Goal: Task Accomplishment & Management: Use online tool/utility

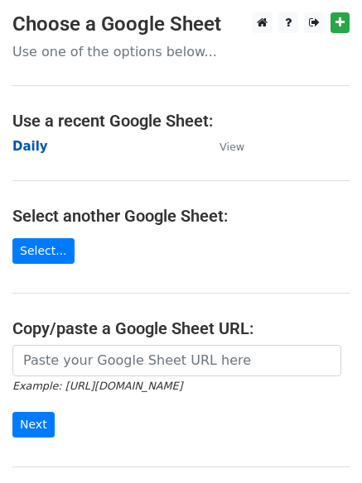
click at [31, 148] on strong "Daily" at bounding box center [30, 146] width 36 height 15
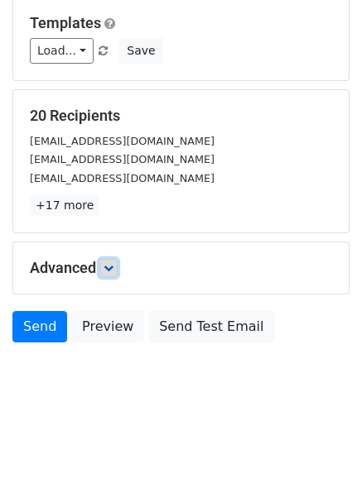
click at [108, 271] on icon at bounding box center [108, 268] width 10 height 10
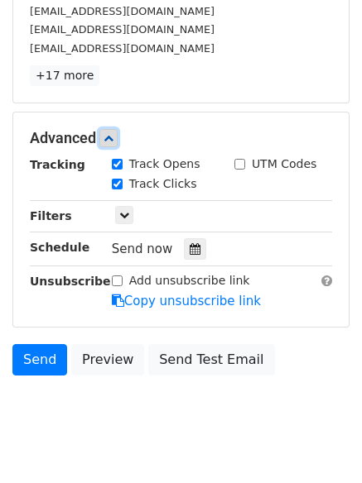
scroll to position [315, 0]
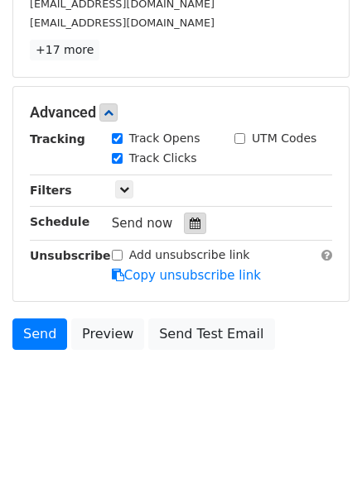
click at [189, 225] on icon at bounding box center [194, 224] width 11 height 12
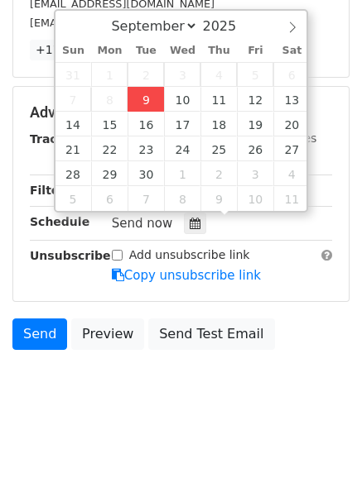
type input "2025-09-09 13:50"
type input "01"
type input "50"
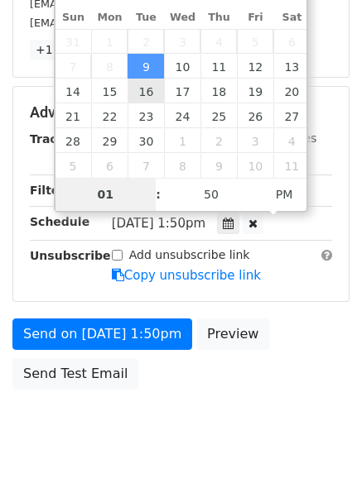
scroll to position [295, 0]
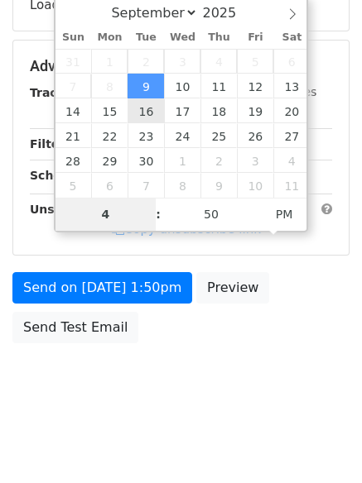
type input "4"
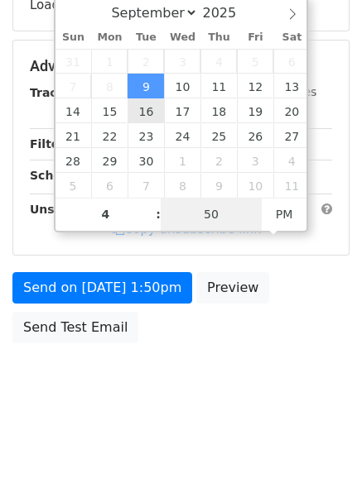
type input "2025-09-09 16:50"
type input "04"
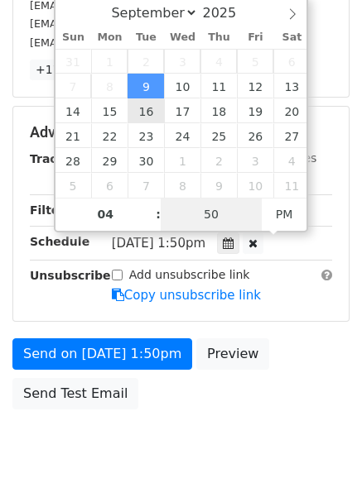
type input "1"
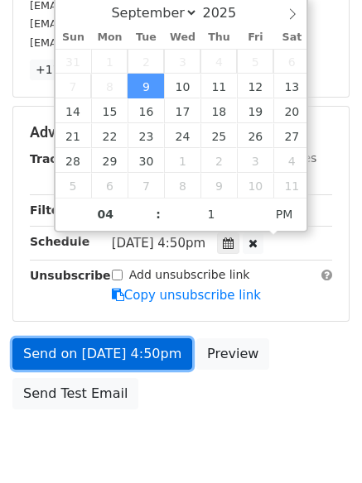
type input "2025-09-09 16:01"
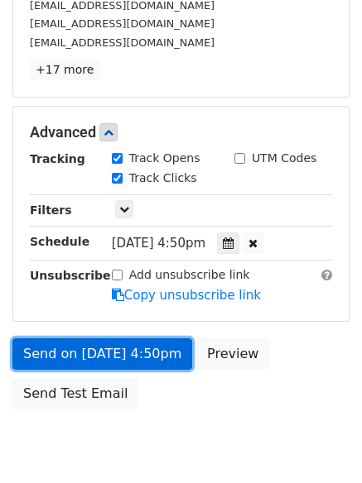
click at [100, 347] on link "Send on Sep 9 at 4:50pm" at bounding box center [102, 353] width 180 height 31
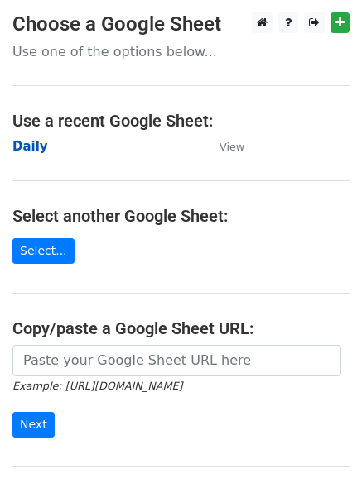
click at [19, 149] on strong "Daily" at bounding box center [30, 146] width 36 height 15
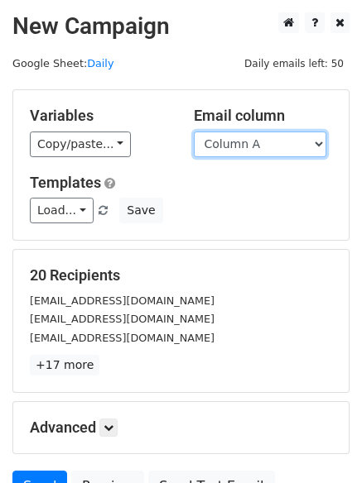
click at [252, 150] on select "Column A Column B Column C Column D Column E" at bounding box center [260, 145] width 132 height 26
select select "Column B"
click at [194, 132] on select "Column A Column B Column C Column D Column E" at bounding box center [260, 145] width 132 height 26
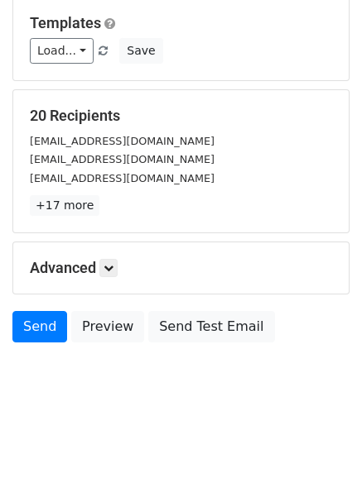
click at [94, 257] on div "Advanced Tracking Track Opens UTM Codes Track Clicks Filters Only include sprea…" at bounding box center [180, 267] width 335 height 51
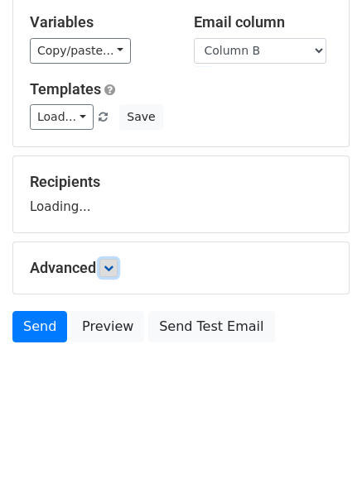
click at [108, 267] on icon at bounding box center [108, 268] width 10 height 10
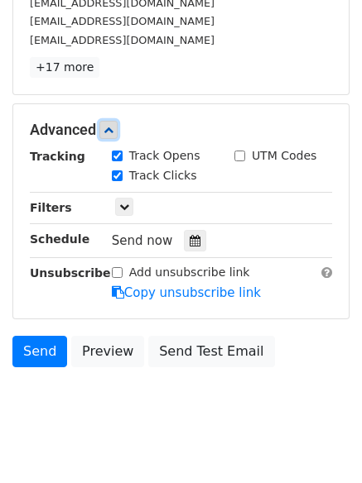
scroll to position [322, 0]
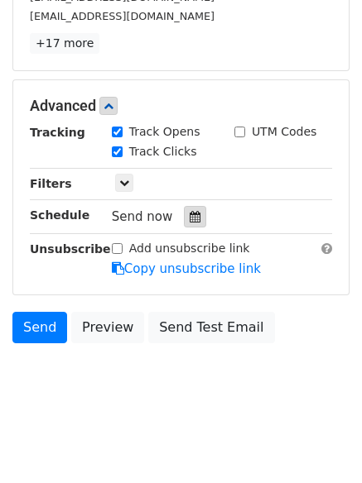
click at [189, 218] on icon at bounding box center [194, 217] width 11 height 12
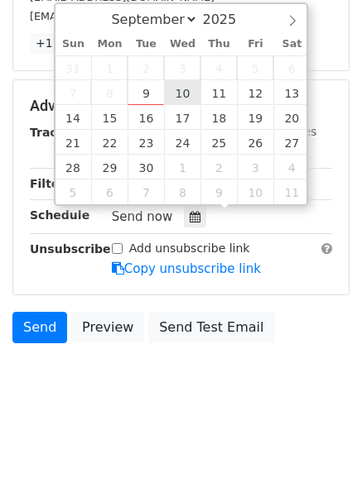
type input "2025-09-10 12:00"
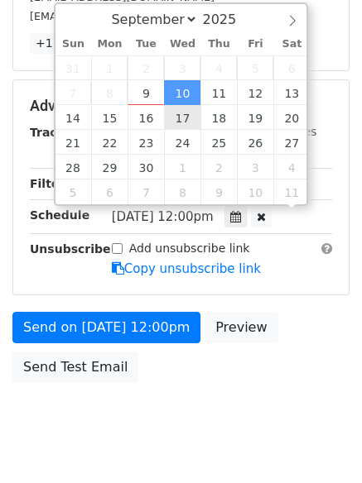
scroll to position [1, 0]
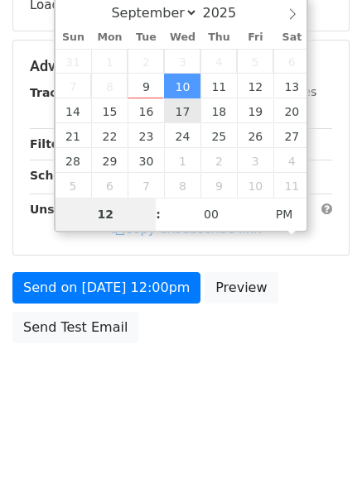
type input "5"
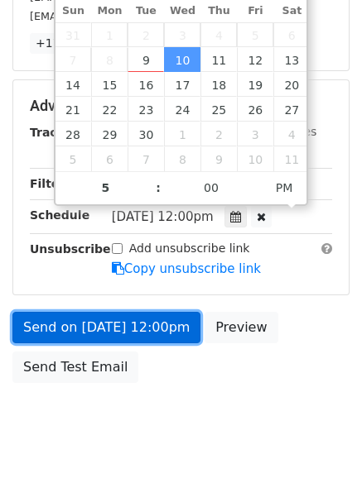
click at [97, 326] on link "Send on Sep 10 at 12:00pm" at bounding box center [106, 327] width 188 height 31
type input "2025-09-10 17:00"
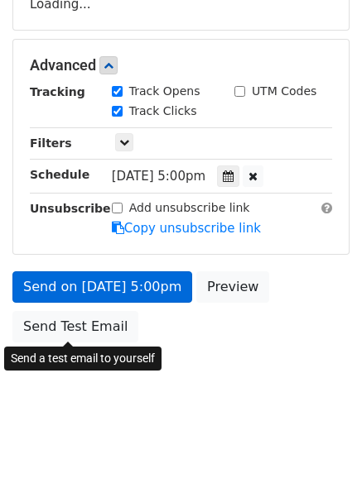
scroll to position [295, 0]
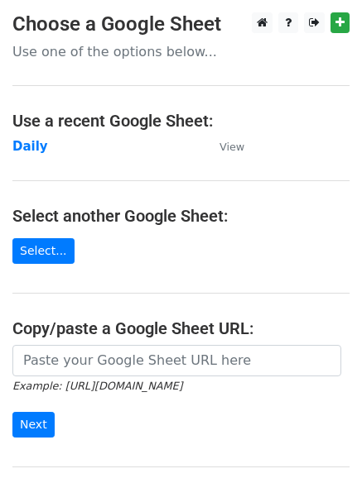
click at [168, 230] on main "Choose a Google Sheet Use one of the options below... Use a recent Google Sheet…" at bounding box center [181, 269] width 362 height 514
click at [18, 145] on strong "Daily" at bounding box center [30, 146] width 36 height 15
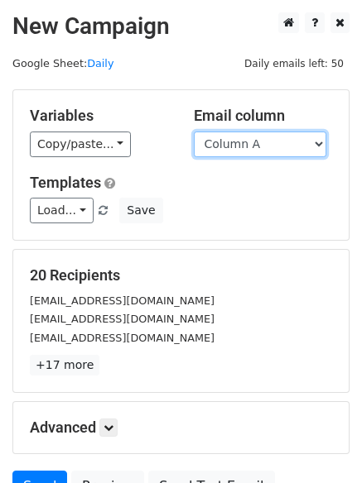
click at [266, 151] on select "Column A Column B Column C Column D Column E" at bounding box center [260, 145] width 132 height 26
select select "Column C"
click at [194, 132] on select "Column A Column B Column C Column D Column E" at bounding box center [260, 145] width 132 height 26
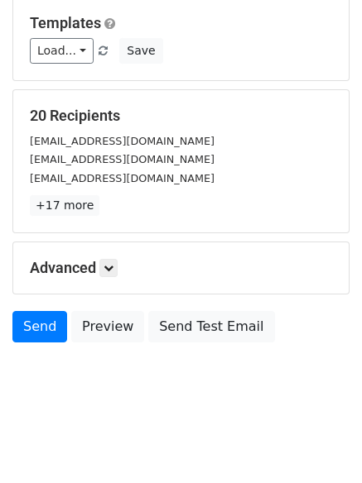
click at [122, 265] on h5 "Advanced" at bounding box center [181, 268] width 302 height 18
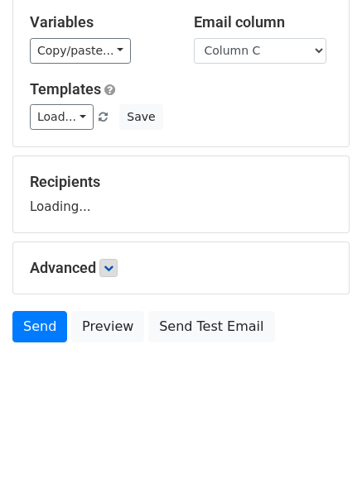
scroll to position [94, 0]
click at [118, 263] on link at bounding box center [108, 268] width 18 height 18
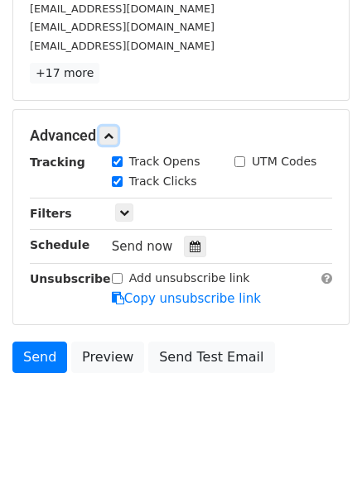
scroll to position [322, 0]
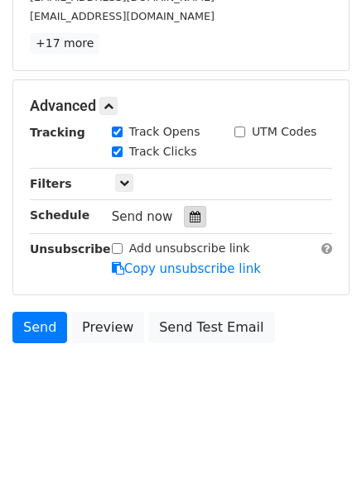
click at [185, 206] on div at bounding box center [195, 217] width 22 height 22
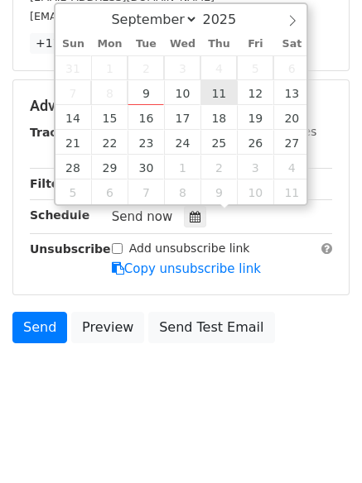
type input "2025-09-11 12:00"
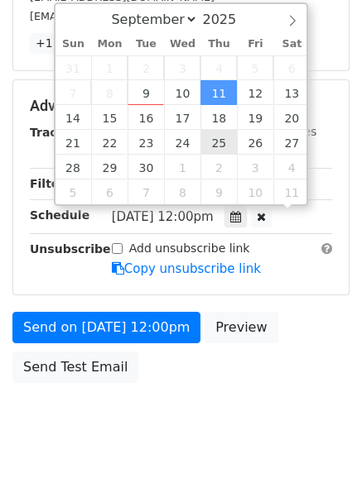
scroll to position [1, 0]
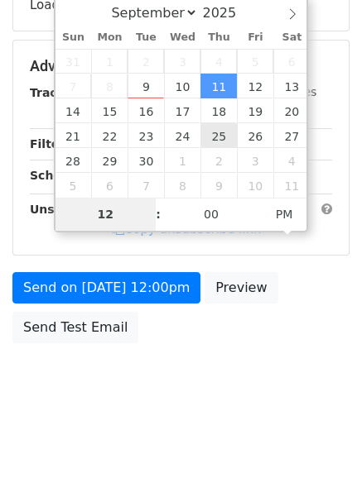
type input "6"
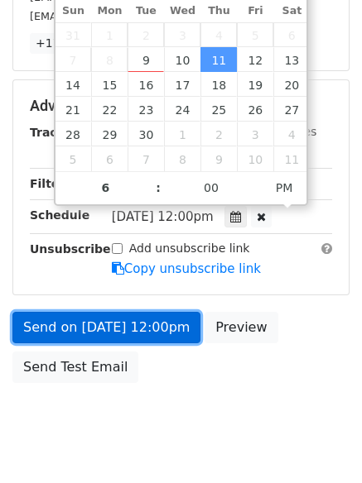
type input "2025-09-11 18:00"
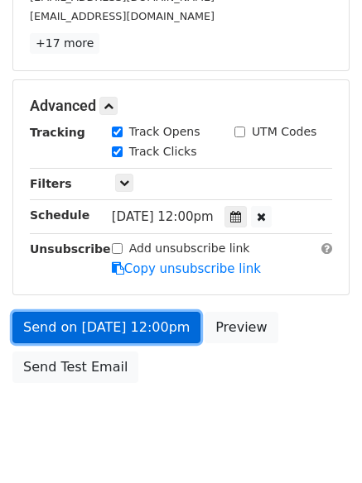
click at [98, 330] on link "Send on Sep 11 at 12:00pm" at bounding box center [106, 327] width 188 height 31
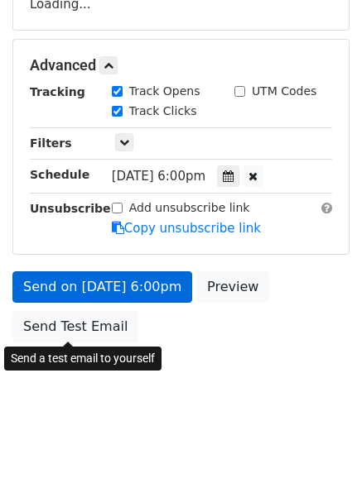
scroll to position [295, 0]
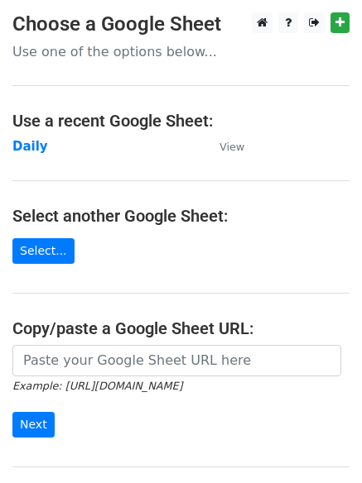
click at [43, 144] on td "Daily" at bounding box center [107, 146] width 190 height 19
click at [31, 146] on strong "Daily" at bounding box center [30, 146] width 36 height 15
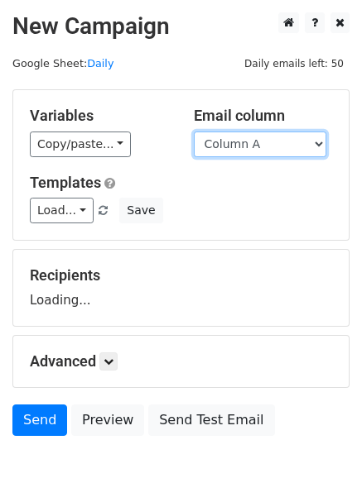
drag, startPoint x: 0, startPoint y: 0, endPoint x: 257, endPoint y: 141, distance: 293.0
click at [257, 141] on select "Column A Column B Column C Column D Column E" at bounding box center [260, 145] width 132 height 26
click at [243, 235] on div "Variables Copy/paste... {{Column A}} {{Column B}} {{Column C}} {{Column D}} {{C…" at bounding box center [180, 165] width 335 height 150
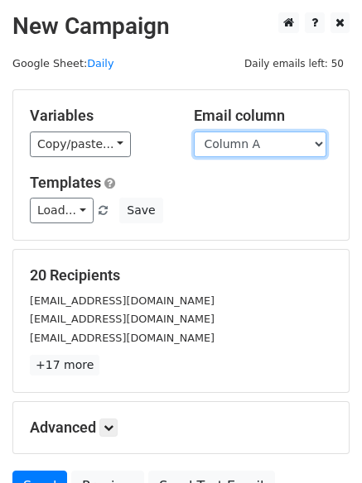
click at [237, 146] on select "Column A Column B Column C Column D Column E" at bounding box center [260, 145] width 132 height 26
select select "Column D"
click at [194, 132] on select "Column A Column B Column C Column D Column E" at bounding box center [260, 145] width 132 height 26
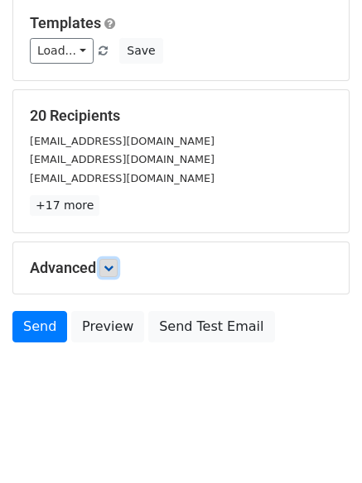
click at [113, 266] on icon at bounding box center [108, 268] width 10 height 10
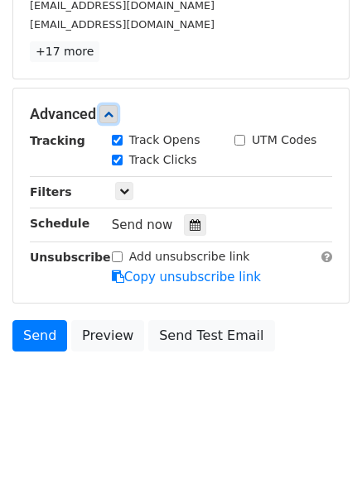
scroll to position [318, 0]
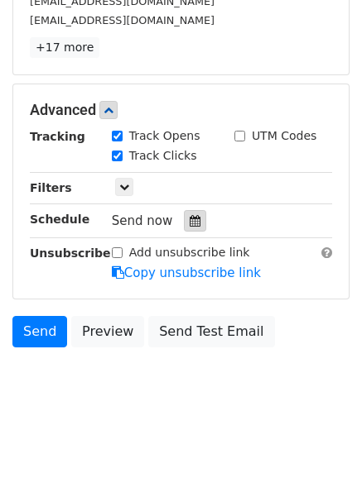
click at [193, 228] on div at bounding box center [195, 221] width 22 height 22
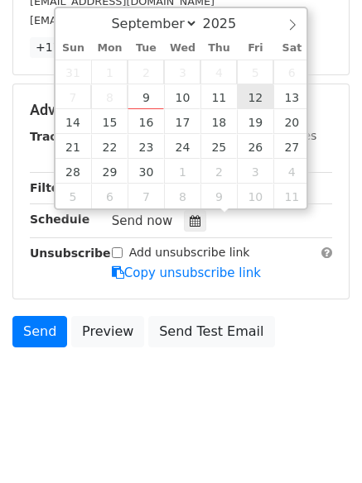
type input "2025-09-12 12:00"
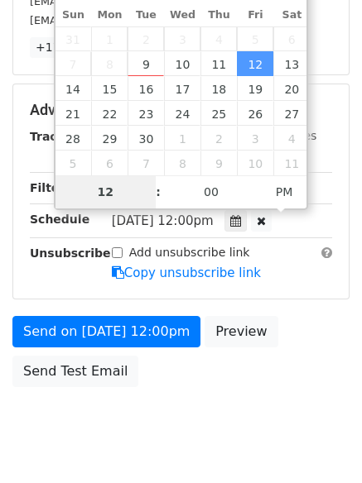
type input "7"
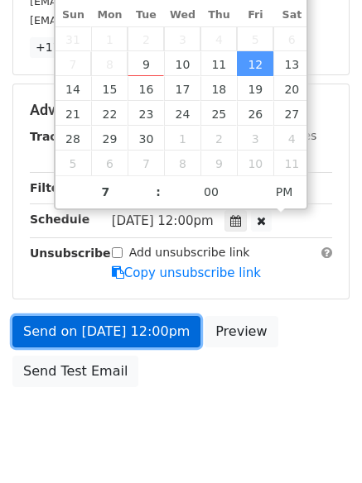
type input "2025-09-12 19:00"
click at [127, 334] on link "Send on Sep 12 at 12:00pm" at bounding box center [106, 331] width 188 height 31
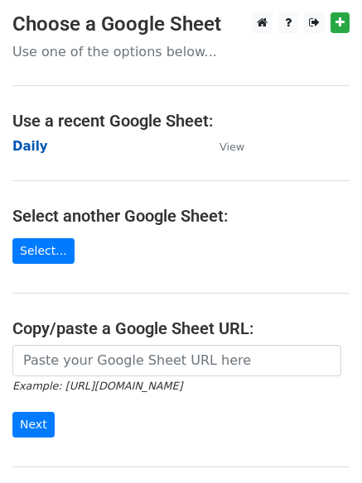
click at [32, 139] on strong "Daily" at bounding box center [30, 146] width 36 height 15
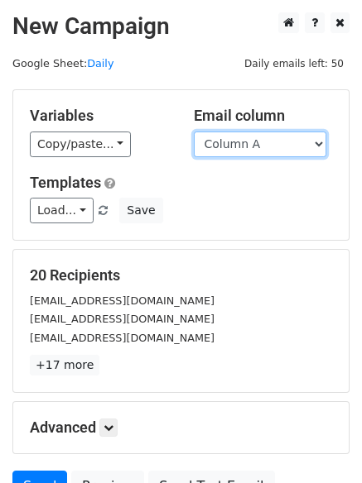
click at [257, 151] on select "Column A Column B Column C Column D Column E" at bounding box center [260, 145] width 132 height 26
select select "Column E"
click at [194, 132] on select "Column A Column B Column C Column D Column E" at bounding box center [260, 145] width 132 height 26
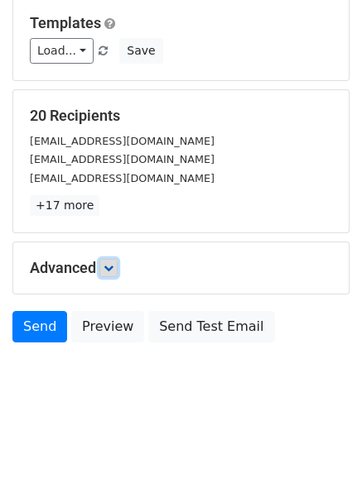
click at [113, 272] on icon at bounding box center [108, 268] width 10 height 10
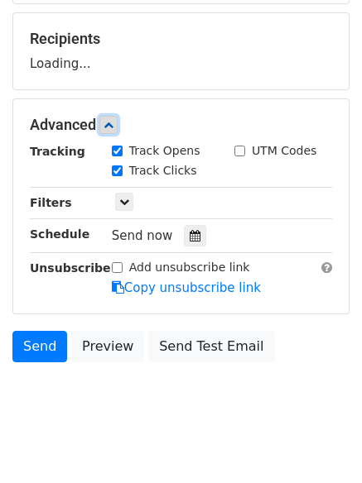
scroll to position [256, 0]
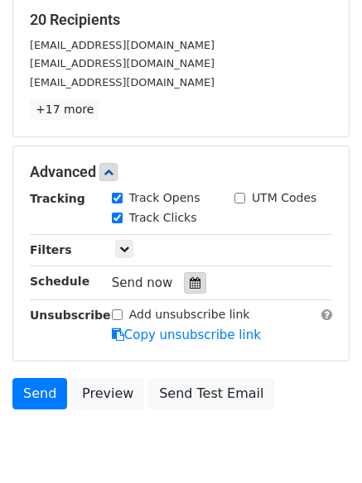
click at [192, 285] on icon at bounding box center [194, 283] width 11 height 12
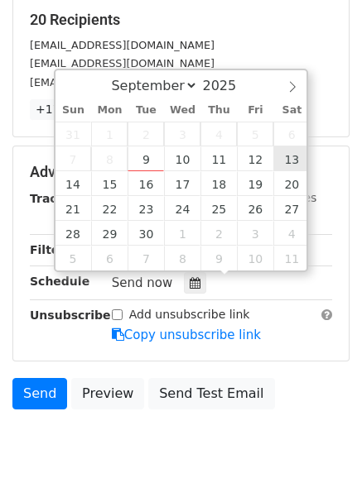
type input "[DATE] 12:00"
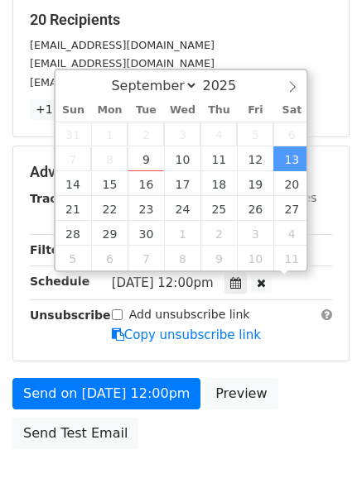
scroll to position [1, 0]
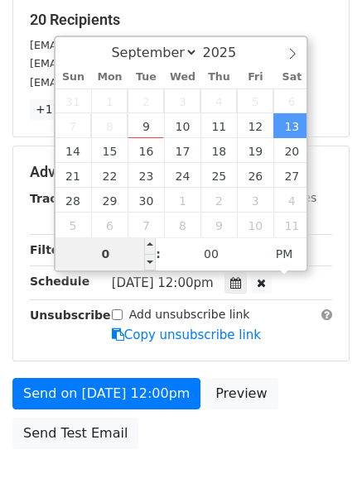
drag, startPoint x: 111, startPoint y: 258, endPoint x: 93, endPoint y: 253, distance: 18.9
click at [93, 253] on input "0" at bounding box center [105, 253] width 101 height 33
click at [98, 253] on input "9" at bounding box center [105, 253] width 101 height 33
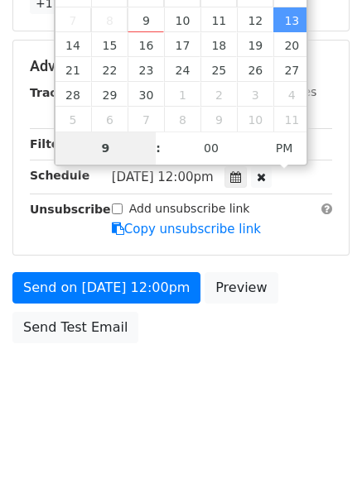
type input "8"
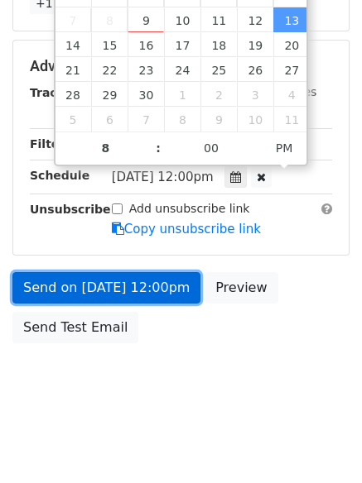
type input "[DATE] 20:00"
click at [113, 285] on link "Send on [DATE] 12:00pm" at bounding box center [106, 287] width 188 height 31
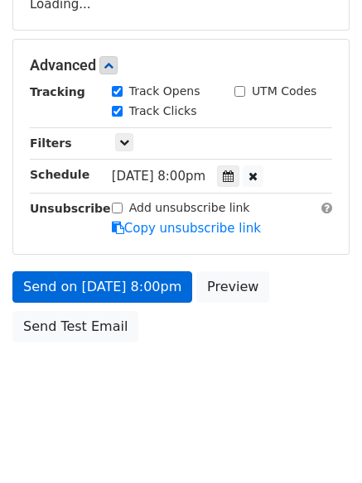
scroll to position [295, 0]
